Goal: Information Seeking & Learning: Understand process/instructions

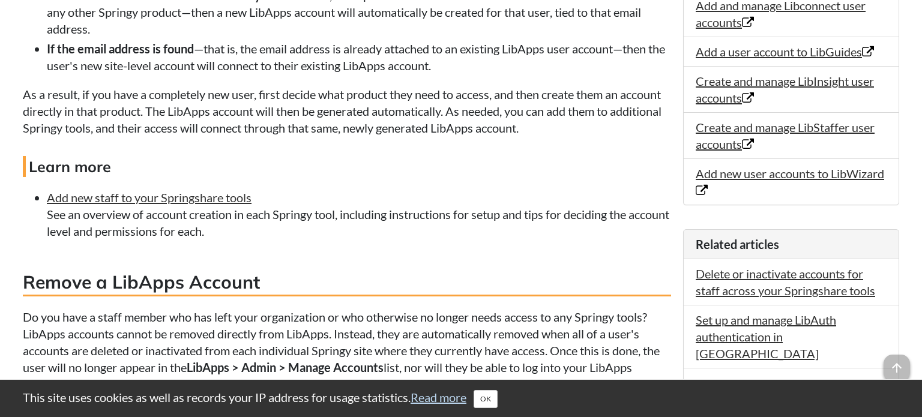
scroll to position [674, 0]
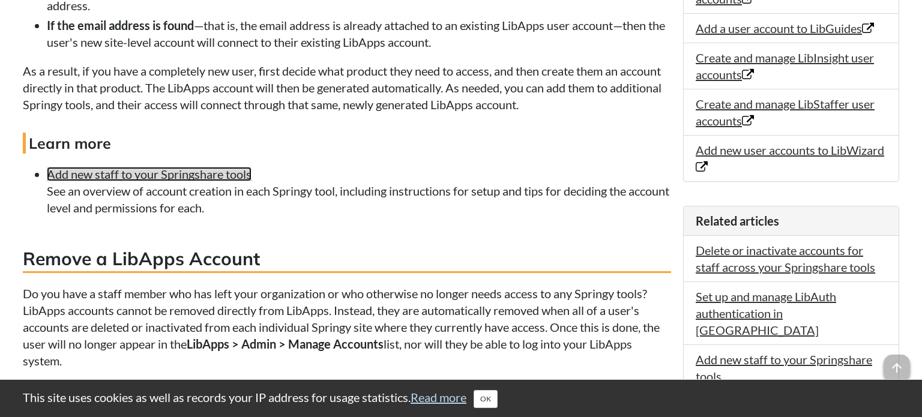
click at [193, 181] on link "Add new staff to your Springshare tools" at bounding box center [149, 174] width 205 height 14
